Goal: Information Seeking & Learning: Find specific fact

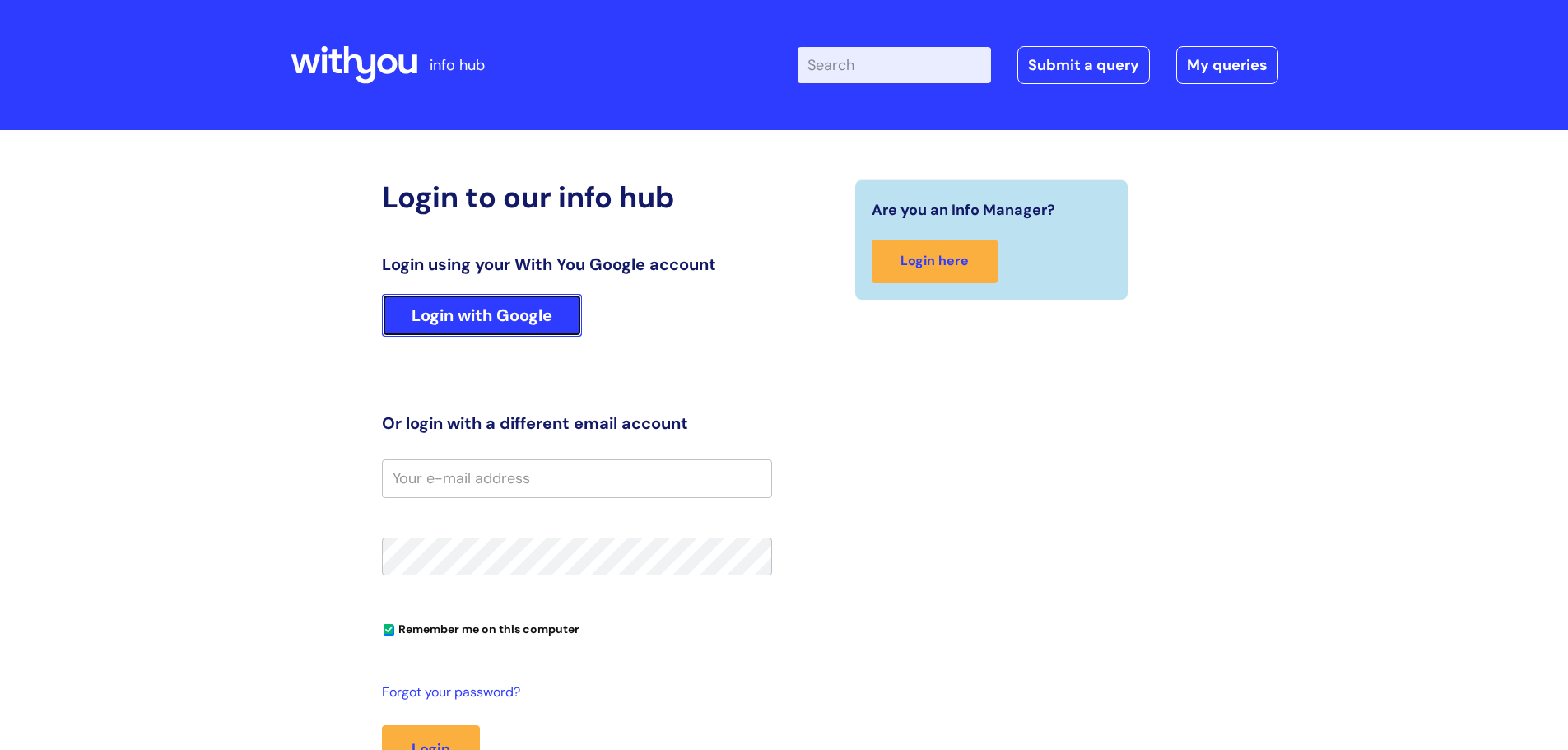
click at [522, 327] on link "Login with Google" at bounding box center [482, 314] width 200 height 43
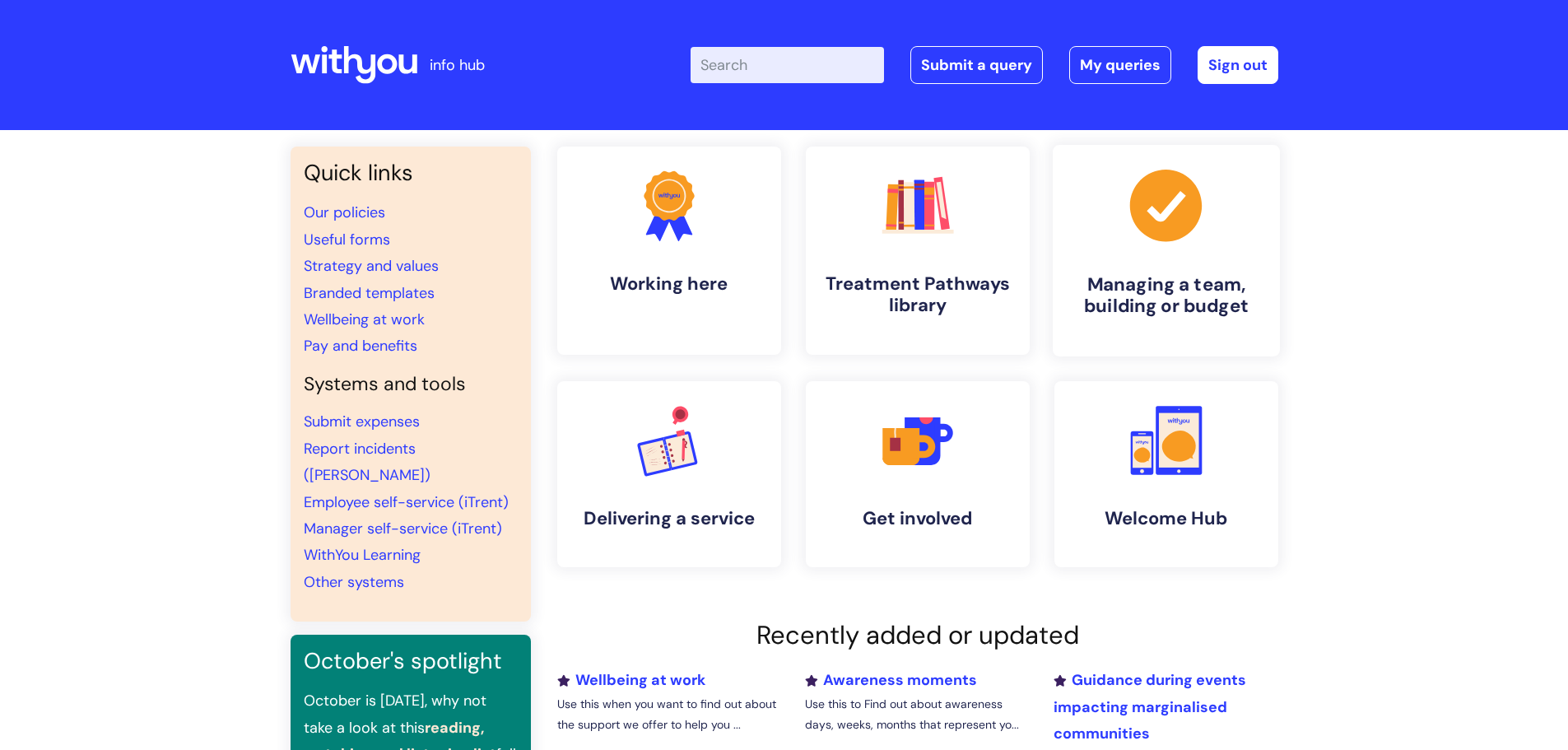
click at [1152, 239] on icon at bounding box center [1164, 205] width 71 height 71
click at [352, 341] on link "Pay and benefits" at bounding box center [360, 346] width 114 height 20
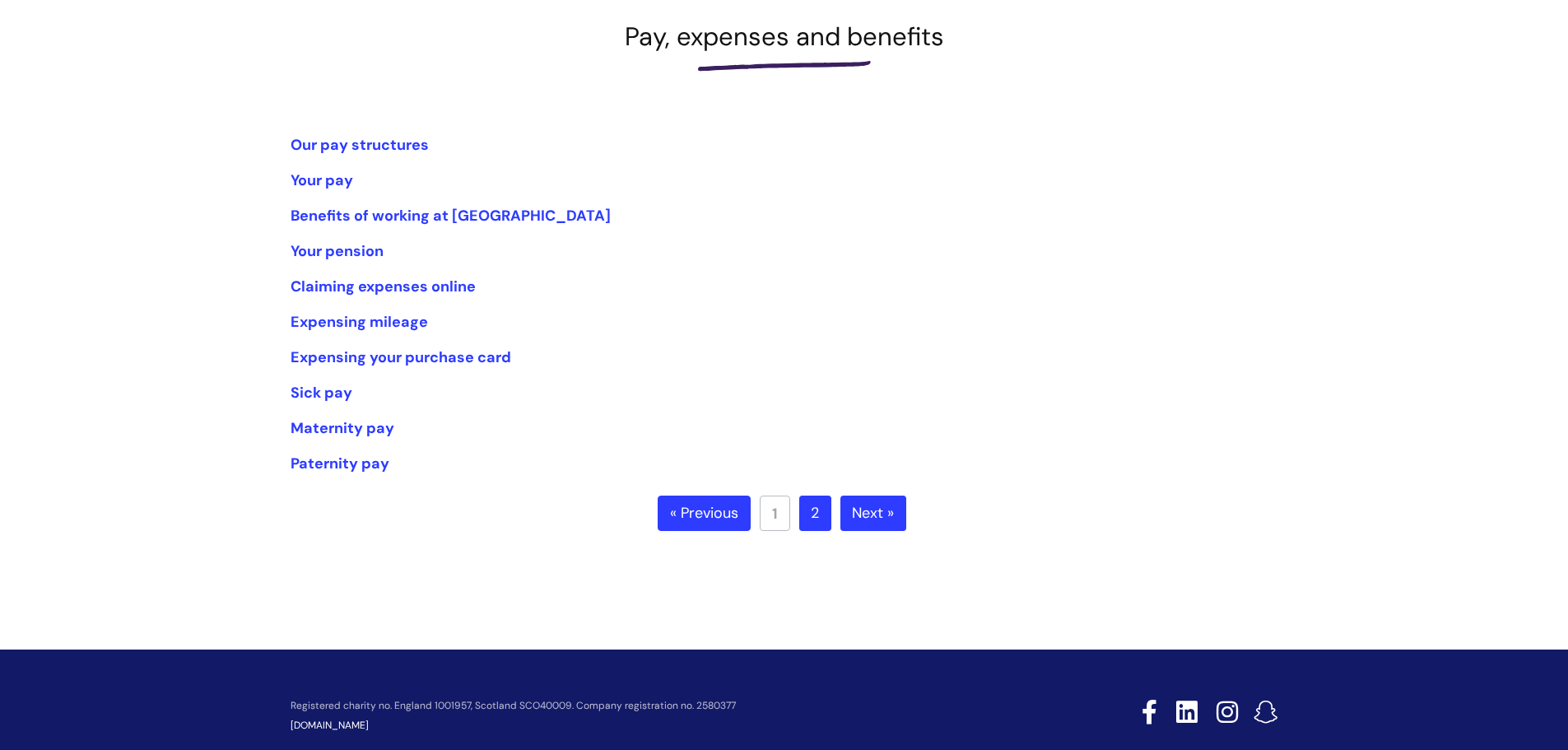
scroll to position [247, 0]
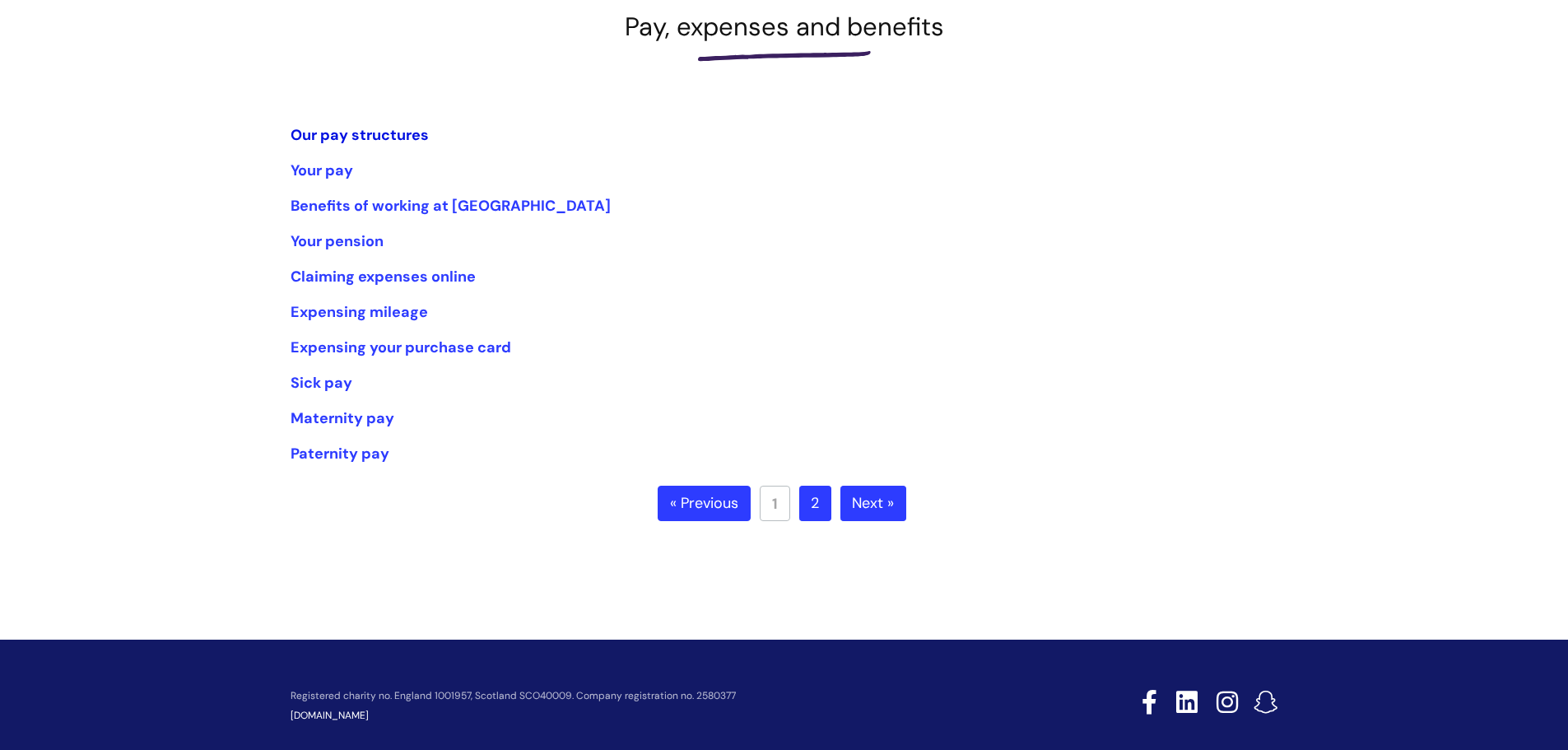
click at [345, 135] on link "Our pay structures" at bounding box center [359, 135] width 138 height 20
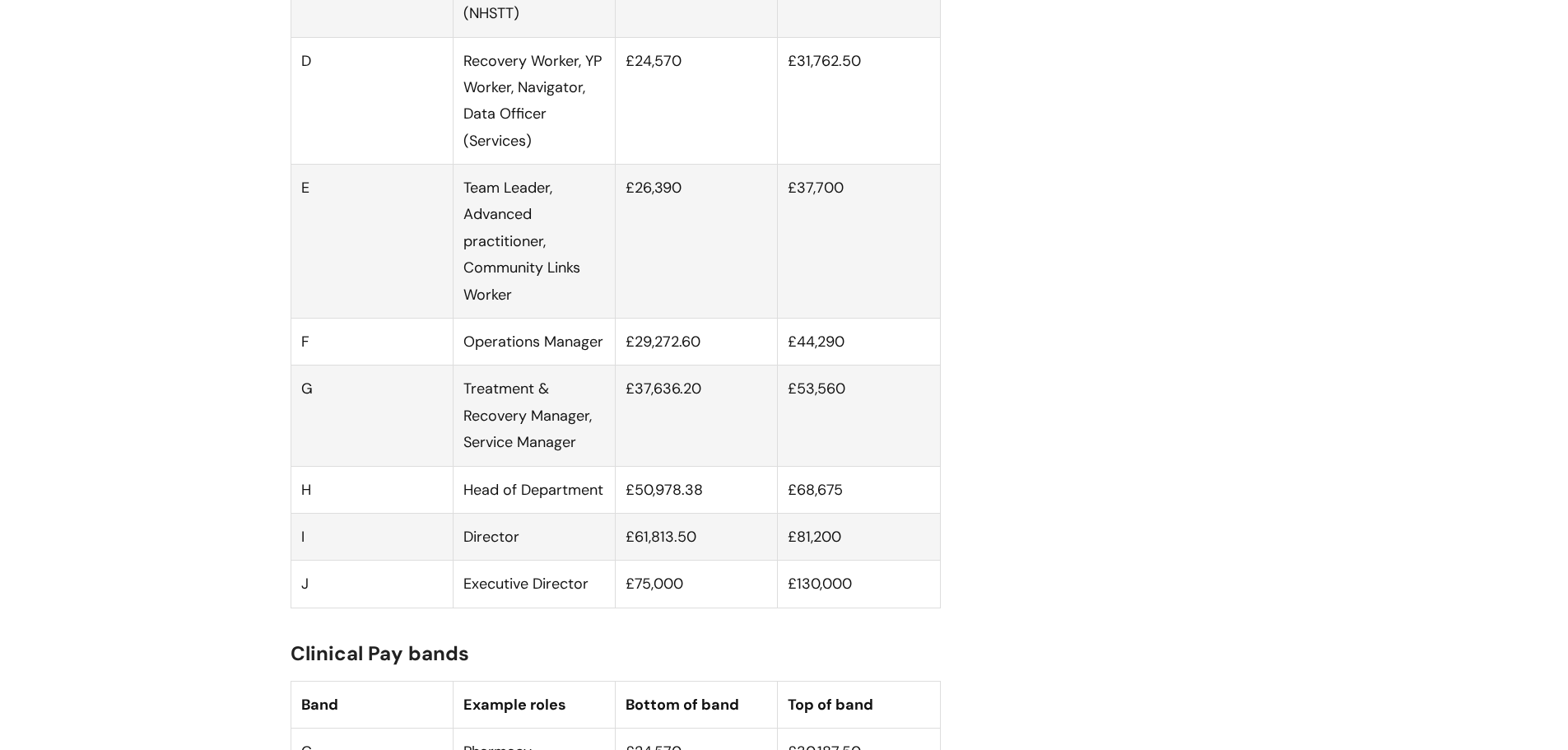
scroll to position [1317, 0]
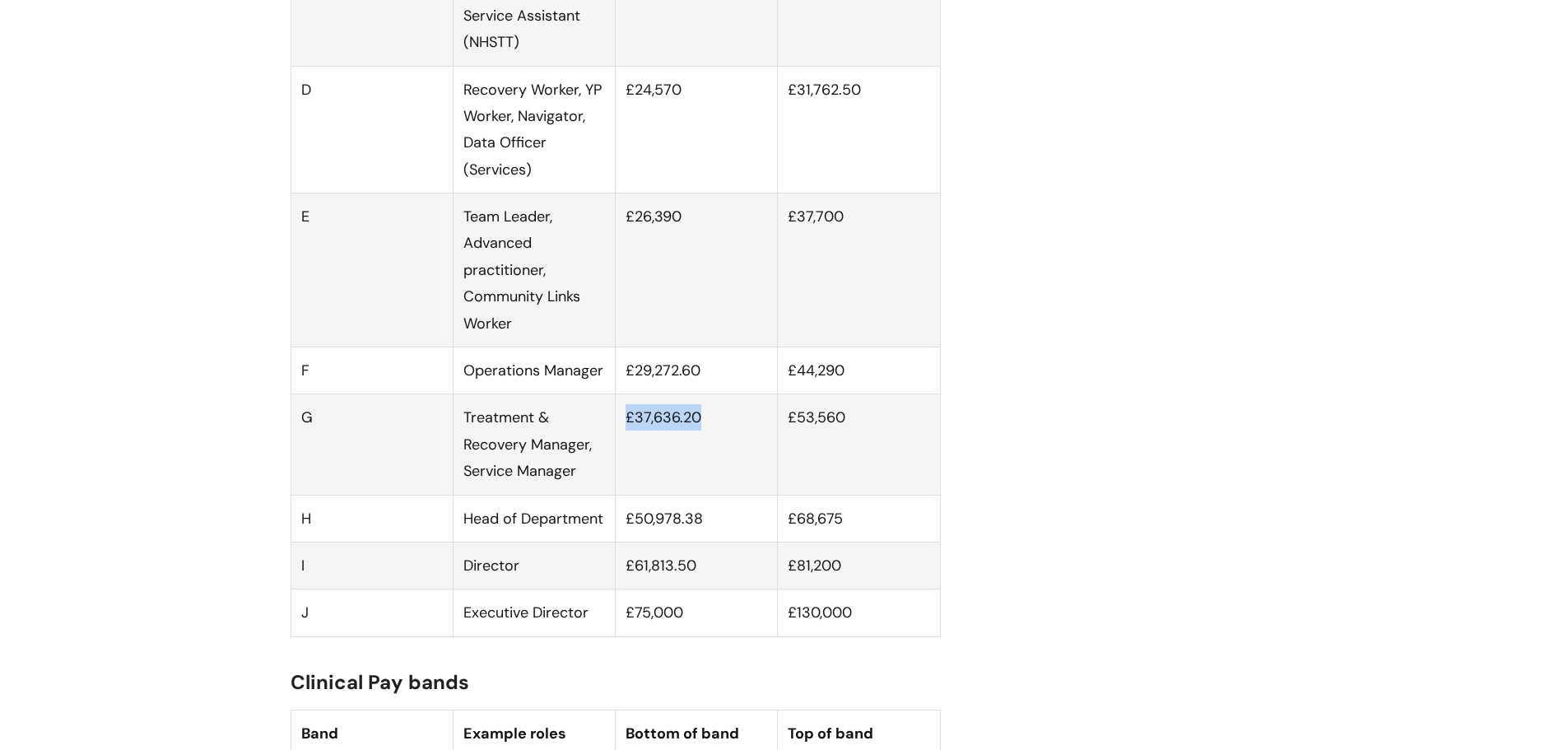
drag, startPoint x: 624, startPoint y: 445, endPoint x: 710, endPoint y: 448, distance: 86.1
click at [710, 448] on td "£37,636.20" at bounding box center [696, 443] width 162 height 100
click at [812, 442] on td "£53,560" at bounding box center [858, 443] width 162 height 100
click at [685, 541] on td "£50,978.38" at bounding box center [696, 518] width 162 height 47
drag, startPoint x: 697, startPoint y: 544, endPoint x: 466, endPoint y: 544, distance: 231.0
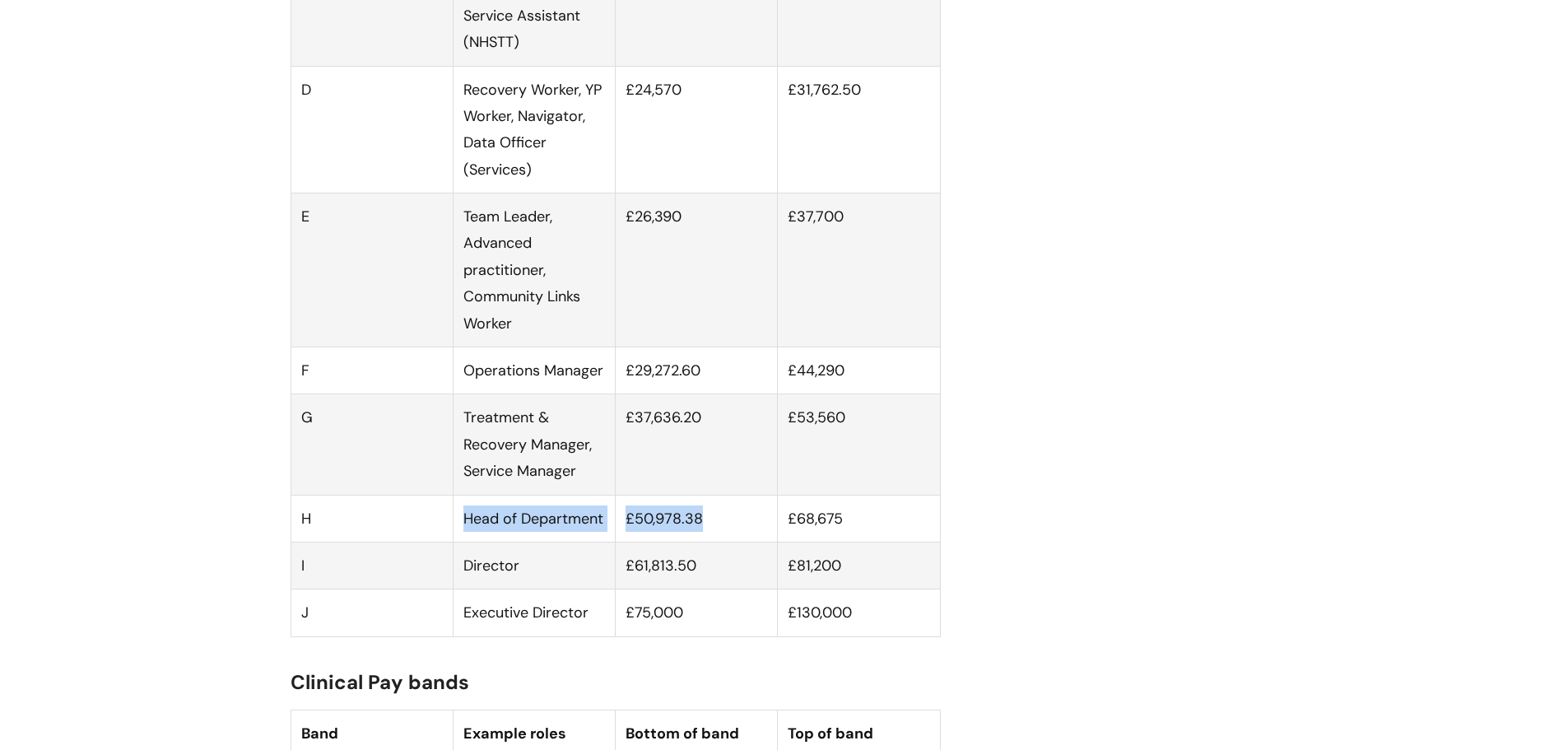
click at [466, 542] on tr "H Head of Department £50,978.38 £68,675" at bounding box center [615, 518] width 650 height 47
click at [703, 542] on td "£50,978.38" at bounding box center [696, 518] width 162 height 47
